Goal: Information Seeking & Learning: Learn about a topic

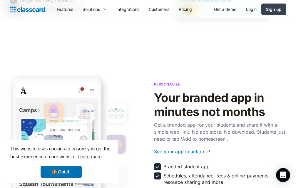
scroll to position [1058, 0]
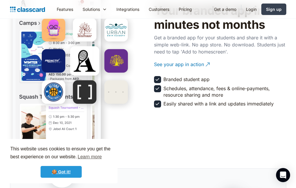
drag, startPoint x: 68, startPoint y: 176, endPoint x: 125, endPoint y: 167, distance: 57.7
click at [68, 176] on link "🍪 Got it!" at bounding box center [61, 172] width 41 height 12
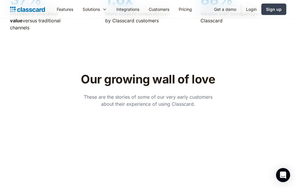
scroll to position [1528, 0]
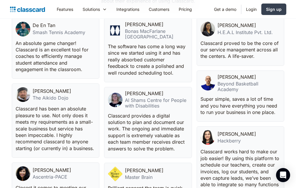
click at [119, 113] on p "Classcard provides a digital solution to plan and document our work. The ongoin…" at bounding box center [147, 132] width 79 height 39
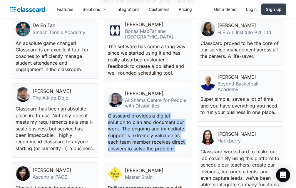
click at [119, 113] on p "Classcard provides a digital solution to plan and document our work. The ongoin…" at bounding box center [147, 132] width 79 height 39
click at [142, 125] on p "Classcard provides a digital solution to plan and document our work. The ongoin…" at bounding box center [147, 132] width 79 height 39
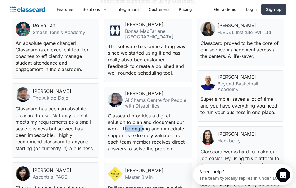
drag, startPoint x: 124, startPoint y: 123, endPoint x: 143, endPoint y: 121, distance: 18.9
click at [143, 121] on p "Classcard provides a digital solution to plan and document our work. The ongoin…" at bounding box center [147, 132] width 79 height 39
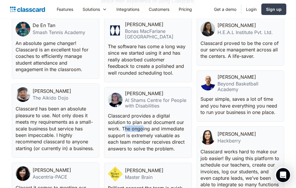
click at [143, 119] on p "Classcard provides a digital solution to plan and document our work. The ongoin…" at bounding box center [147, 132] width 79 height 39
click at [142, 121] on p "Classcard provides a digital solution to plan and document our work. The ongoin…" at bounding box center [147, 132] width 79 height 39
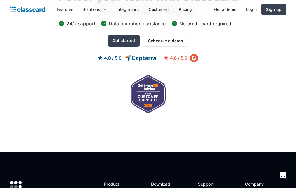
scroll to position [1969, 0]
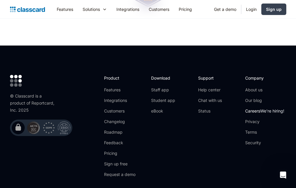
click at [254, 108] on link "Careers We're hiring!" at bounding box center [264, 111] width 39 height 6
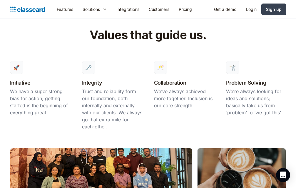
scroll to position [411, 0]
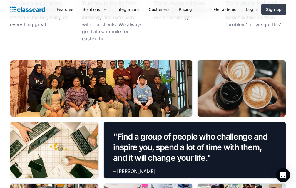
click at [107, 95] on div at bounding box center [101, 88] width 182 height 56
drag, startPoint x: 107, startPoint y: 95, endPoint x: 72, endPoint y: 95, distance: 35.3
click at [72, 95] on div at bounding box center [101, 88] width 182 height 56
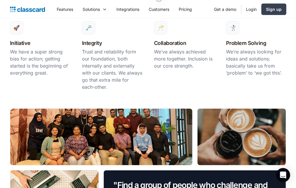
scroll to position [353, 0]
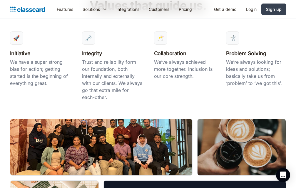
drag, startPoint x: 158, startPoint y: 128, endPoint x: 148, endPoint y: 128, distance: 9.7
click at [135, 128] on div at bounding box center [101, 147] width 182 height 56
click at [176, 153] on div at bounding box center [101, 147] width 182 height 56
drag, startPoint x: 176, startPoint y: 153, endPoint x: 148, endPoint y: 155, distance: 27.4
click at [148, 155] on div at bounding box center [101, 147] width 182 height 56
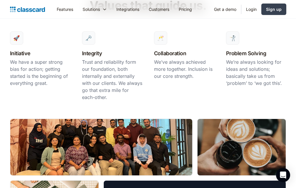
scroll to position [323, 0]
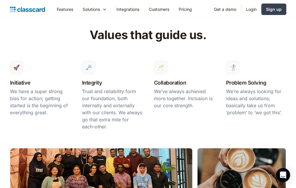
drag, startPoint x: 145, startPoint y: 140, endPoint x: 118, endPoint y: 140, distance: 27.0
click at [118, 140] on div "Values that guide us. 🚀 Initiative We have a super strong bias for action; gett…" at bounding box center [148, 175] width 276 height 308
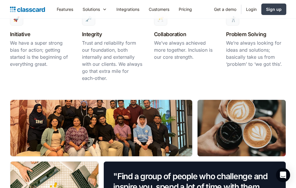
scroll to position [382, 0]
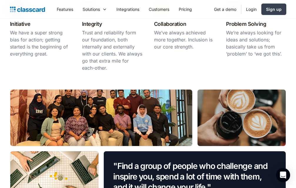
drag, startPoint x: 121, startPoint y: 144, endPoint x: 86, endPoint y: 138, distance: 34.9
click at [86, 138] on div at bounding box center [101, 118] width 182 height 56
drag, startPoint x: 86, startPoint y: 138, endPoint x: 193, endPoint y: 108, distance: 110.7
click at [193, 108] on div ""Find a group of people who challenge and inspire you, spend a lot of time with…" at bounding box center [148, 179] width 276 height 180
drag, startPoint x: 148, startPoint y: 120, endPoint x: 128, endPoint y: 118, distance: 20.0
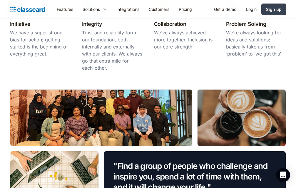
click at [128, 118] on div at bounding box center [101, 118] width 182 height 56
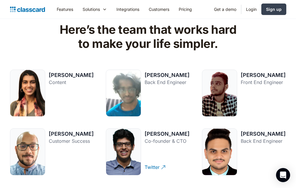
scroll to position [705, 0]
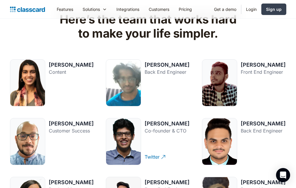
click at [172, 73] on div "Back End Engineer" at bounding box center [167, 71] width 45 height 7
click at [172, 74] on div "Back End Engineer" at bounding box center [167, 71] width 45 height 7
click at [173, 89] on div "[PERSON_NAME] Back End Engineer Twitter" at bounding box center [168, 83] width 46 height 45
drag, startPoint x: 173, startPoint y: 89, endPoint x: 162, endPoint y: 83, distance: 12.5
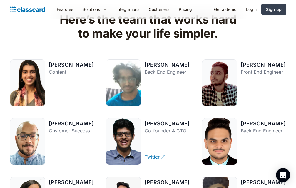
click at [162, 83] on div "[PERSON_NAME] Back End Engineer Twitter" at bounding box center [168, 83] width 46 height 45
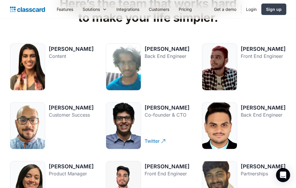
scroll to position [735, 0]
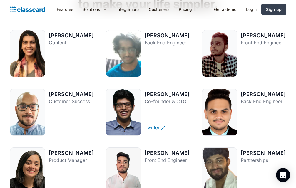
click at [163, 94] on div "[PERSON_NAME]" at bounding box center [167, 94] width 45 height 7
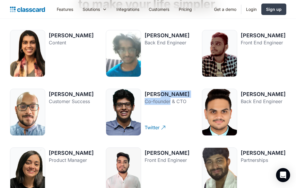
drag, startPoint x: 163, startPoint y: 94, endPoint x: 165, endPoint y: 98, distance: 4.5
click at [165, 98] on div "[PERSON_NAME] Co-founder & CTO" at bounding box center [167, 99] width 45 height 17
click at [165, 98] on div "Co-founder & CTO" at bounding box center [167, 101] width 45 height 7
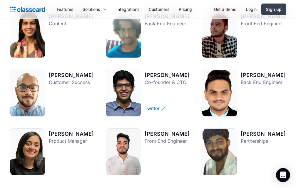
scroll to position [764, 0]
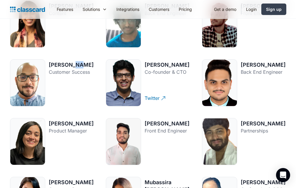
drag, startPoint x: 71, startPoint y: 67, endPoint x: 81, endPoint y: 67, distance: 9.7
click at [81, 67] on div "[PERSON_NAME]" at bounding box center [71, 64] width 45 height 7
drag, startPoint x: 80, startPoint y: 76, endPoint x: 89, endPoint y: 77, distance: 9.2
click at [89, 77] on div "[PERSON_NAME] Customer Success" at bounding box center [71, 69] width 45 height 17
drag, startPoint x: 67, startPoint y: 72, endPoint x: 77, endPoint y: 73, distance: 10.1
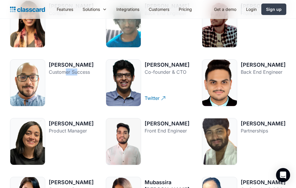
click at [77, 73] on div "Customer Success" at bounding box center [71, 71] width 45 height 7
click at [78, 92] on div "[PERSON_NAME] Customer Success Twitter" at bounding box center [72, 83] width 46 height 45
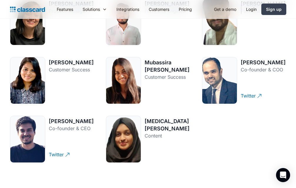
scroll to position [940, 0]
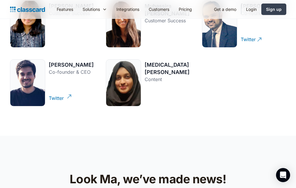
drag, startPoint x: 78, startPoint y: 95, endPoint x: 69, endPoint y: 81, distance: 16.9
click at [69, 81] on div "[PERSON_NAME] Co-founder & CEO Twitter" at bounding box center [72, 83] width 46 height 45
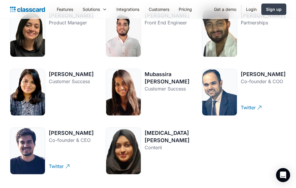
scroll to position [793, 0]
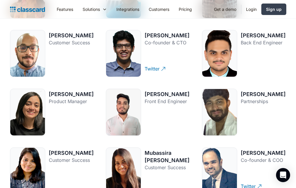
drag, startPoint x: 74, startPoint y: 82, endPoint x: 69, endPoint y: 80, distance: 5.4
click at [69, 80] on div "[PERSON_NAME] Content Twitter [PERSON_NAME] Back End Engineer Twitter [PERSON_N…" at bounding box center [148, 112] width 276 height 282
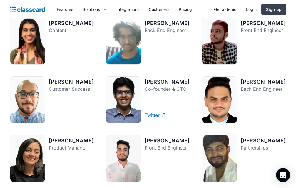
scroll to position [676, 0]
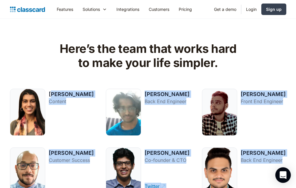
drag, startPoint x: 69, startPoint y: 83, endPoint x: 286, endPoint y: 173, distance: 234.8
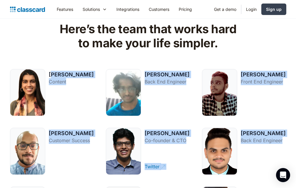
scroll to position [705, 0]
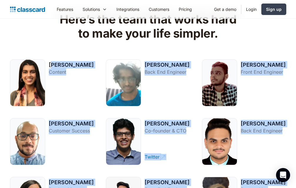
click at [269, 149] on div "[PERSON_NAME] Back End Engineer Twitter" at bounding box center [264, 142] width 46 height 45
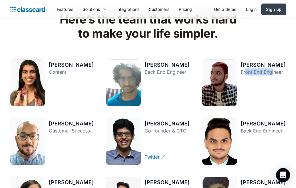
drag, startPoint x: 246, startPoint y: 73, endPoint x: 274, endPoint y: 74, distance: 28.5
click at [274, 74] on div "Front End Engineer" at bounding box center [263, 71] width 45 height 7
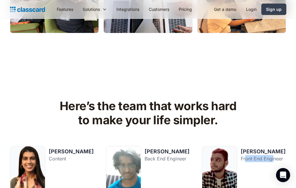
scroll to position [617, 0]
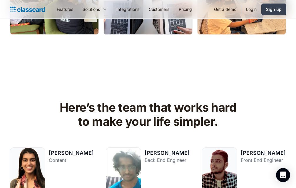
click at [162, 108] on h2 "Here’s the team that works hard to make your life simpler." at bounding box center [148, 114] width 187 height 28
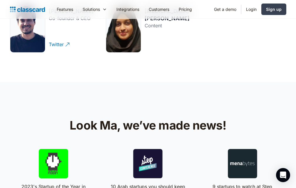
scroll to position [1087, 0]
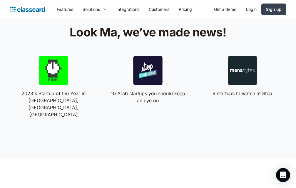
click at [108, 125] on div "Look Ma, we’ve made news! 2023's Startup of the Year in [GEOGRAPHIC_DATA], [GEO…" at bounding box center [148, 74] width 296 height 170
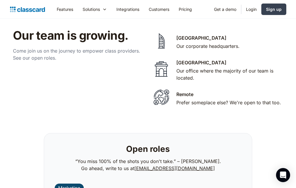
scroll to position [1264, 0]
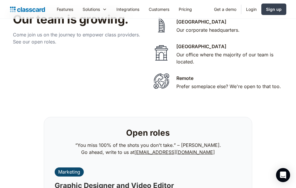
click at [108, 124] on div "Open roles “You miss 100% of the shots you don't take.” – [PERSON_NAME]. Go ahe…" at bounding box center [148, 142] width 194 height 36
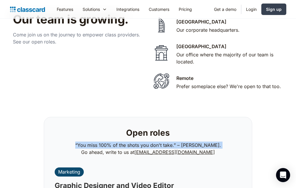
click at [108, 124] on div "Open roles “You miss 100% of the shots you don't take.” – [PERSON_NAME]. Go ahe…" at bounding box center [148, 142] width 194 height 36
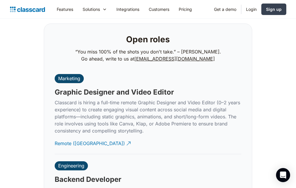
scroll to position [1410, 0]
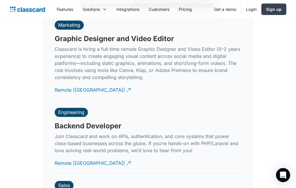
click at [108, 123] on h3 "Backend Developer" at bounding box center [88, 126] width 67 height 9
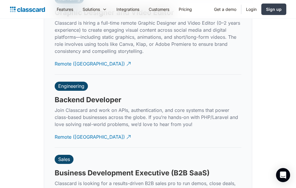
scroll to position [1440, 0]
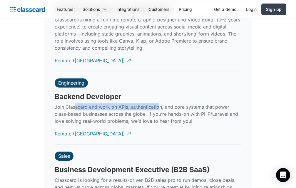
drag, startPoint x: 76, startPoint y: 103, endPoint x: 159, endPoint y: 103, distance: 83.2
click at [159, 103] on p "Join Classcard and work on APIs, authentication, and core systems that power cl…" at bounding box center [148, 113] width 187 height 21
click at [126, 103] on p "Join Classcard and work on APIs, authentication, and core systems that power cl…" at bounding box center [148, 113] width 187 height 21
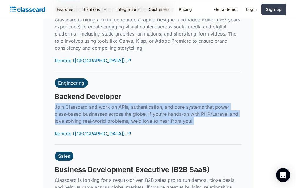
drag, startPoint x: 126, startPoint y: 103, endPoint x: 141, endPoint y: 103, distance: 15.3
click at [141, 104] on p "Join Classcard and work on APIs, authentication, and core systems that power cl…" at bounding box center [148, 113] width 187 height 21
click at [141, 103] on p "Join Classcard and work on APIs, authentication, and core systems that power cl…" at bounding box center [148, 113] width 187 height 21
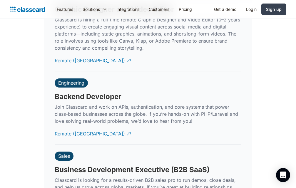
click at [138, 103] on p "Join Classcard and work on APIs, authentication, and core systems that power cl…" at bounding box center [148, 113] width 187 height 21
drag, startPoint x: 138, startPoint y: 101, endPoint x: 165, endPoint y: 99, distance: 27.4
click at [165, 103] on p "Join Classcard and work on APIs, authentication, and core systems that power cl…" at bounding box center [148, 113] width 187 height 21
drag, startPoint x: 88, startPoint y: 107, endPoint x: 123, endPoint y: 109, distance: 35.3
click at [123, 109] on p "Join Classcard and work on APIs, authentication, and core systems that power cl…" at bounding box center [148, 113] width 187 height 21
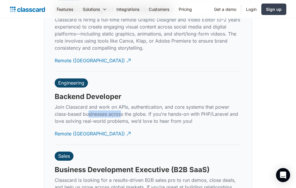
click at [123, 109] on p "Join Classcard and work on APIs, authentication, and core systems that power cl…" at bounding box center [148, 113] width 187 height 21
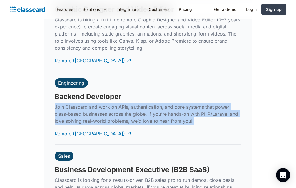
click at [123, 109] on p "Join Classcard and work on APIs, authentication, and core systems that power cl…" at bounding box center [148, 113] width 187 height 21
click at [128, 112] on p "Join Classcard and work on APIs, authentication, and core systems that power cl…" at bounding box center [148, 113] width 187 height 21
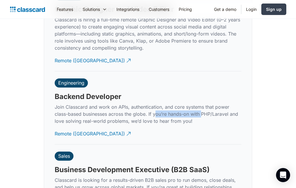
drag, startPoint x: 156, startPoint y: 108, endPoint x: 203, endPoint y: 104, distance: 47.7
click at [203, 104] on p "Join Classcard and work on APIs, authentication, and core systems that power cl…" at bounding box center [148, 113] width 187 height 21
drag, startPoint x: 156, startPoint y: 110, endPoint x: 150, endPoint y: 113, distance: 6.8
click at [156, 110] on p "Join Classcard and work on APIs, authentication, and core systems that power cl…" at bounding box center [148, 113] width 187 height 21
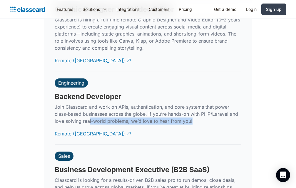
drag, startPoint x: 88, startPoint y: 115, endPoint x: 192, endPoint y: 116, distance: 104.0
click at [193, 116] on p "Join Classcard and work on APIs, authentication, and core systems that power cl…" at bounding box center [148, 113] width 187 height 21
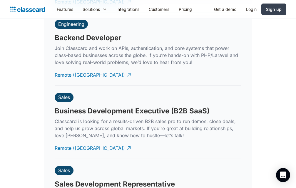
click at [125, 127] on p "Classcard is looking for a results-driven B2B sales pro to run demos, close dea…" at bounding box center [148, 128] width 187 height 21
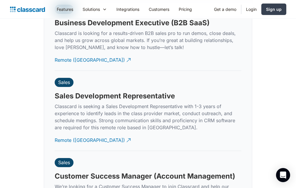
click at [126, 129] on div "Sales Sales Development Representative Classcard is seeking a Sales Development…" at bounding box center [148, 111] width 187 height 80
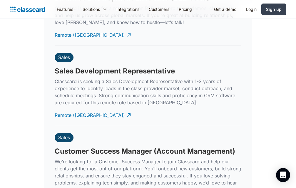
scroll to position [1646, 0]
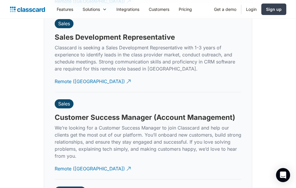
click at [127, 128] on p "We’re looking for a Customer Success Manager to join Classcard and help our cli…" at bounding box center [148, 141] width 187 height 35
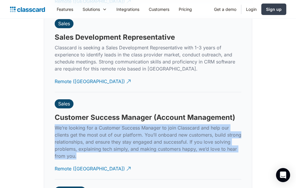
drag, startPoint x: 55, startPoint y: 120, endPoint x: 209, endPoint y: 160, distance: 158.7
click at [209, 160] on div "Sales Customer Success Manager (Account Management) We’re looking for a Custome…" at bounding box center [148, 135] width 187 height 87
click at [152, 133] on p "We’re looking for a Customer Success Manager to join Classcard and help our cli…" at bounding box center [148, 141] width 187 height 35
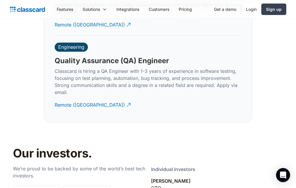
scroll to position [1822, 0]
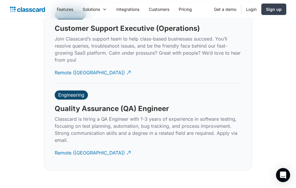
click at [140, 121] on p "Classcard is hiring a QA Engineer with 1-3 years of experience in software test…" at bounding box center [148, 129] width 187 height 28
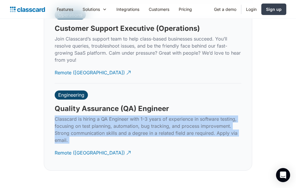
click at [140, 121] on p "Classcard is hiring a QA Engineer with 1-3 years of experience in software test…" at bounding box center [148, 129] width 187 height 28
click at [121, 118] on p "Classcard is hiring a QA Engineer with 1-3 years of experience in software test…" at bounding box center [148, 129] width 187 height 28
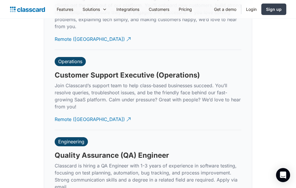
scroll to position [1734, 0]
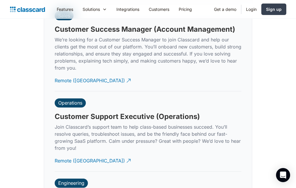
click at [128, 123] on p "Join Classcard’s support team to help class-based businesses succeed. You’ll re…" at bounding box center [148, 137] width 187 height 28
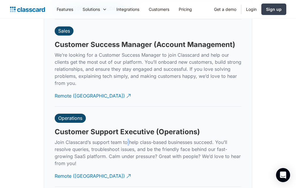
scroll to position [1704, 0]
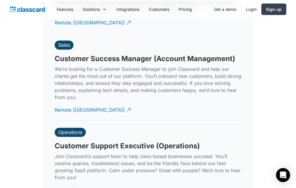
click at [98, 54] on h3 "Customer Success Manager (Account Management)" at bounding box center [145, 58] width 180 height 9
click at [177, 56] on div "Sales Customer Success Manager (Account Management) We’re looking for a Custome…" at bounding box center [148, 76] width 187 height 87
click at [177, 56] on h3 "Customer Success Manager (Account Management)" at bounding box center [145, 58] width 180 height 9
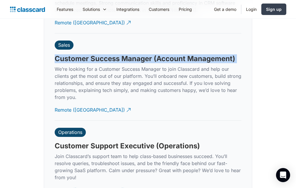
click at [177, 56] on h3 "Customer Success Manager (Account Management)" at bounding box center [145, 58] width 180 height 9
click at [198, 56] on h3 "Customer Success Manager (Account Management)" at bounding box center [145, 58] width 180 height 9
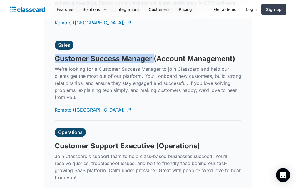
drag, startPoint x: 56, startPoint y: 57, endPoint x: 155, endPoint y: 49, distance: 99.1
click at [155, 49] on div "Sales Customer Success Manager (Account Management) We’re looking for a Custome…" at bounding box center [148, 76] width 187 height 87
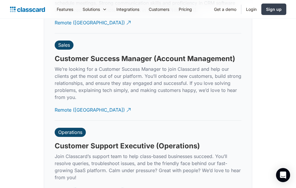
click at [190, 54] on h3 "Customer Success Manager (Account Management)" at bounding box center [145, 58] width 180 height 9
drag, startPoint x: 153, startPoint y: 63, endPoint x: 222, endPoint y: 61, distance: 69.1
click at [222, 66] on p "We’re looking for a Customer Success Manager to join Classcard and help our cli…" at bounding box center [148, 83] width 187 height 35
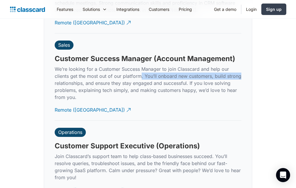
drag, startPoint x: 51, startPoint y: 75, endPoint x: 141, endPoint y: 68, distance: 89.9
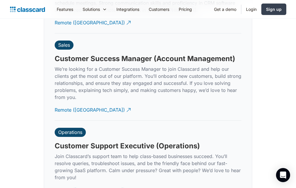
click at [141, 81] on p "We’re looking for a Customer Success Manager to join Classcard and help our cli…" at bounding box center [148, 83] width 187 height 35
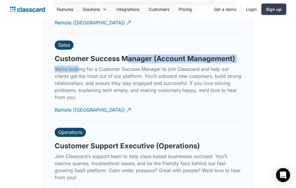
drag, startPoint x: 78, startPoint y: 59, endPoint x: 125, endPoint y: 57, distance: 47.0
click at [125, 57] on div "Sales Customer Success Manager (Account Management) We’re looking for a Custome…" at bounding box center [148, 76] width 187 height 87
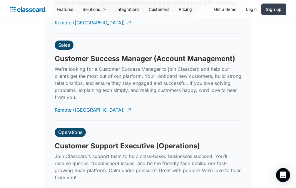
click at [125, 56] on div "Sales Customer Success Manager (Account Management) We’re looking for a Custome…" at bounding box center [148, 76] width 187 height 87
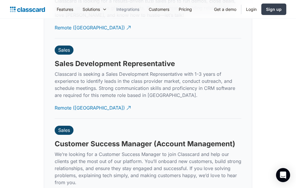
scroll to position [1616, 0]
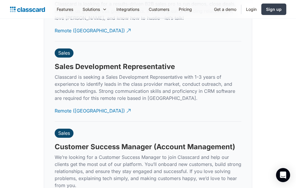
click at [23, 80] on div "Our team is growing. Come join us on the journey to empower class providers. Se…" at bounding box center [148, 66] width 276 height 812
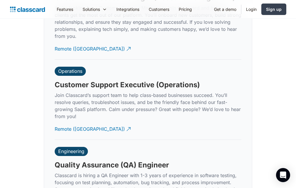
scroll to position [1763, 0]
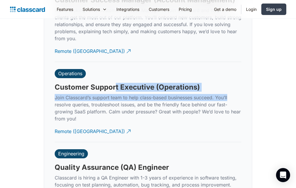
drag, startPoint x: 121, startPoint y: 83, endPoint x: 254, endPoint y: 87, distance: 132.3
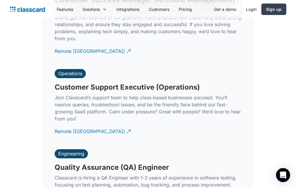
click at [193, 113] on p "Join Classcard’s support team to help class-based businesses succeed. You’ll re…" at bounding box center [148, 108] width 187 height 28
drag, startPoint x: 176, startPoint y: 103, endPoint x: 201, endPoint y: 108, distance: 25.1
click at [201, 107] on p "Join Classcard’s support team to help class-based businesses succeed. You’ll re…" at bounding box center [148, 108] width 187 height 28
click at [179, 115] on p "Join Classcard’s support team to help class-based businesses succeed. You’ll re…" at bounding box center [148, 108] width 187 height 28
